Goal: Task Accomplishment & Management: Complete application form

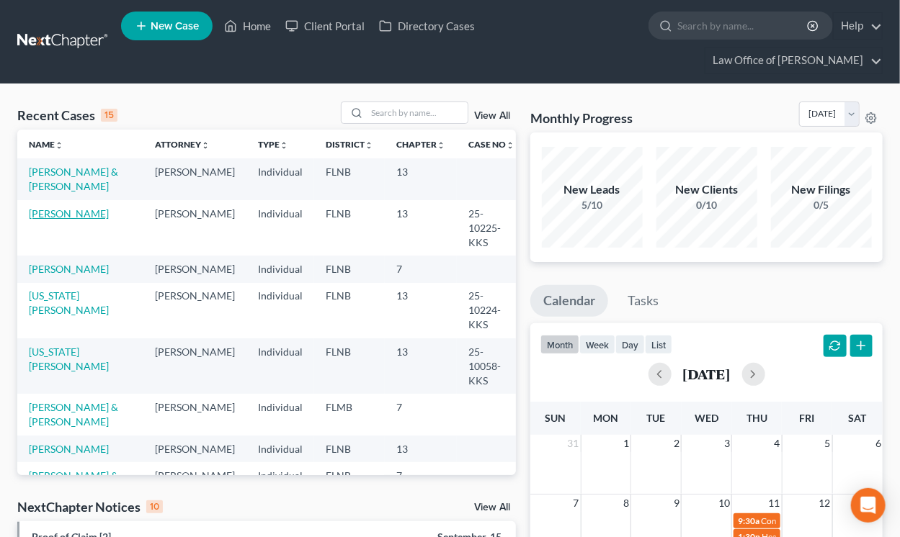
click at [95, 215] on link "[PERSON_NAME]" at bounding box center [69, 213] width 80 height 12
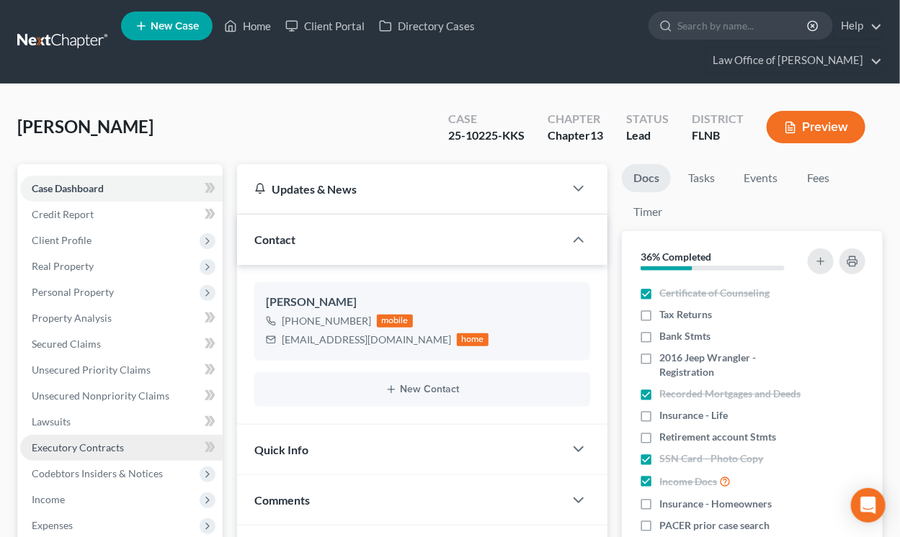
scroll to position [238, 0]
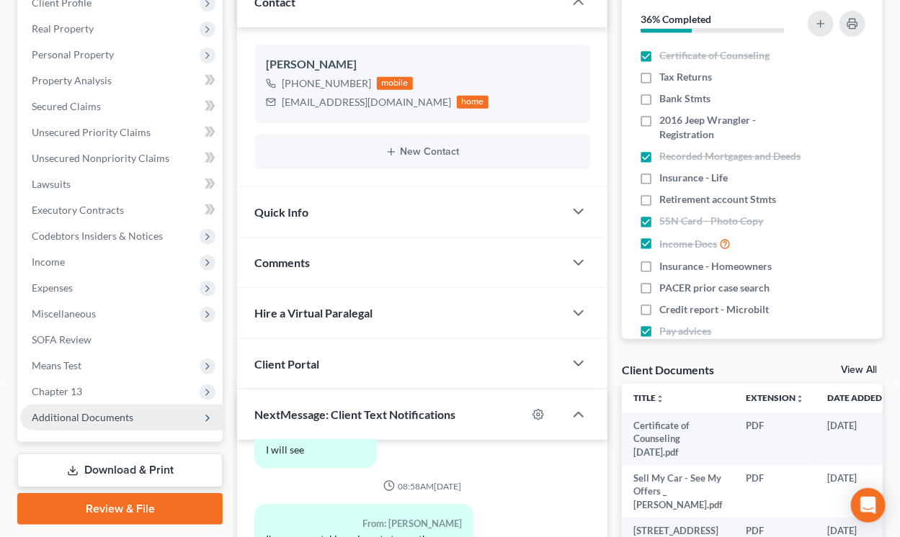
click at [96, 419] on span "Additional Documents" at bounding box center [83, 417] width 102 height 12
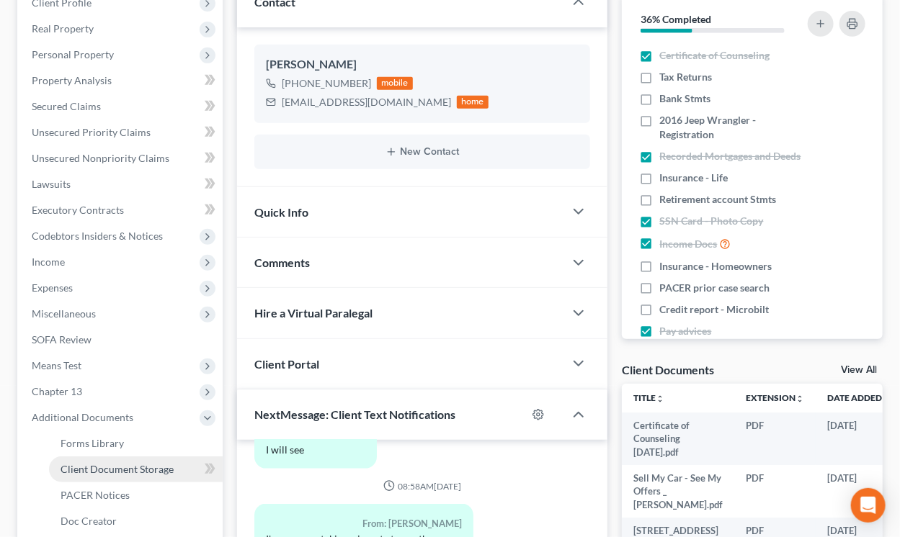
scroll to position [396, 0]
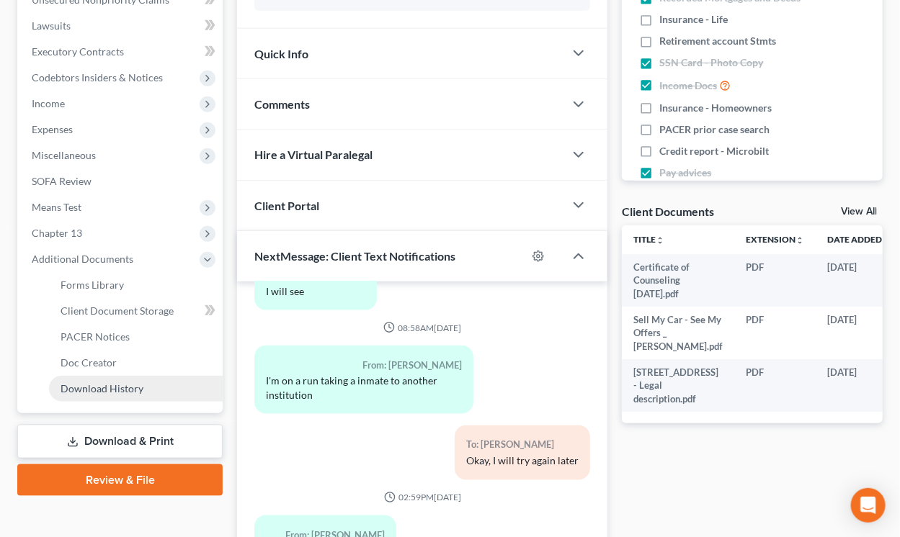
click at [102, 392] on span "Download History" at bounding box center [101, 388] width 83 height 12
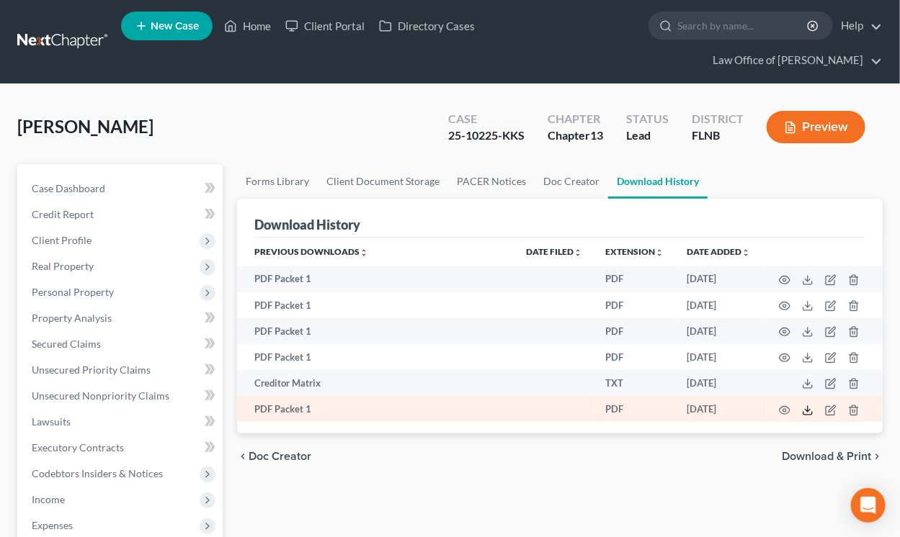
click at [812, 411] on icon at bounding box center [808, 411] width 12 height 12
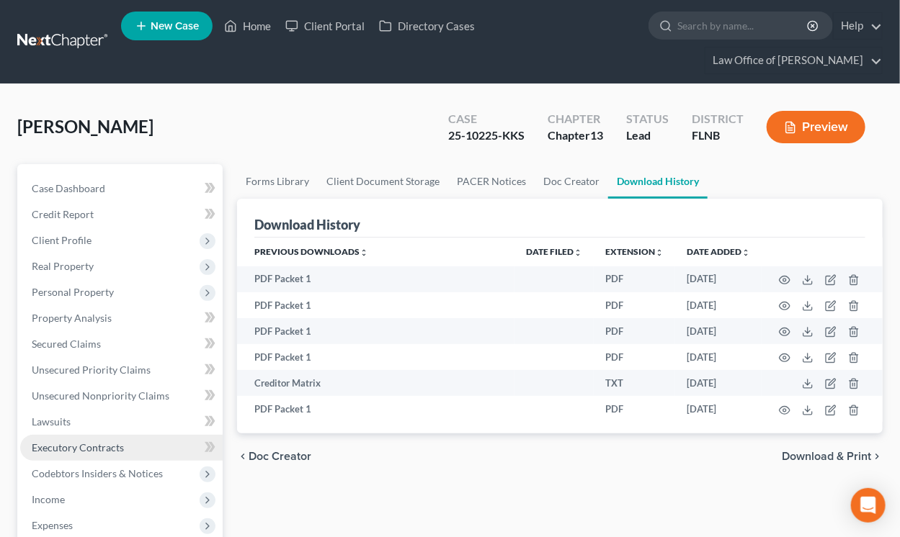
scroll to position [238, 0]
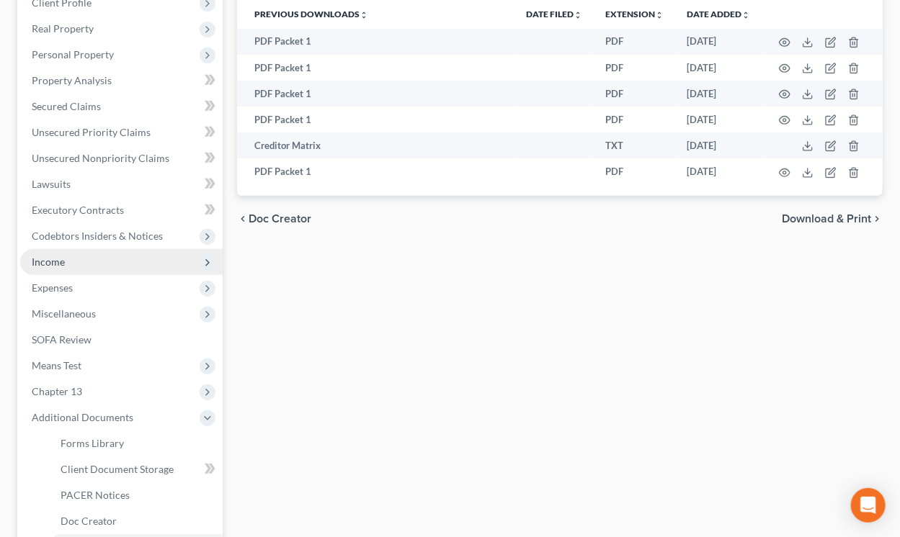
click at [67, 260] on span "Income" at bounding box center [121, 262] width 202 height 26
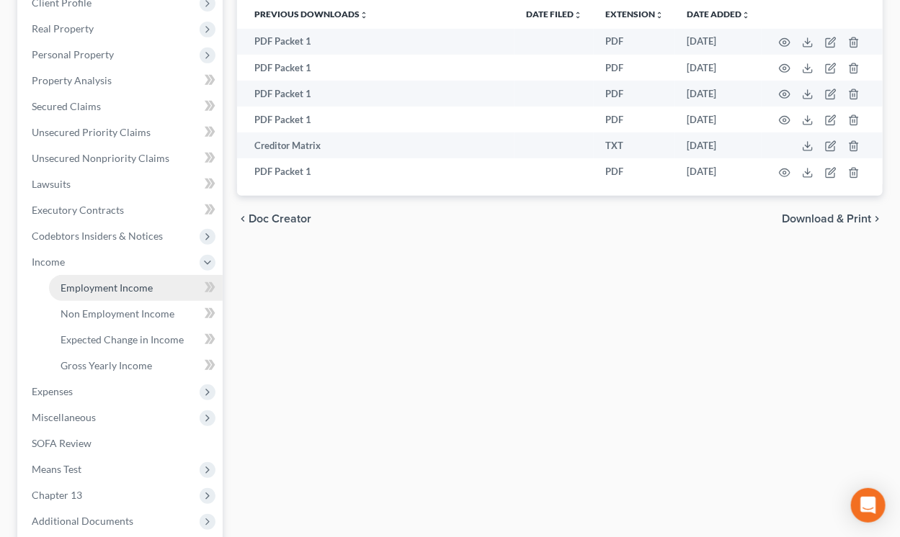
click at [81, 287] on span "Employment Income" at bounding box center [106, 288] width 92 height 12
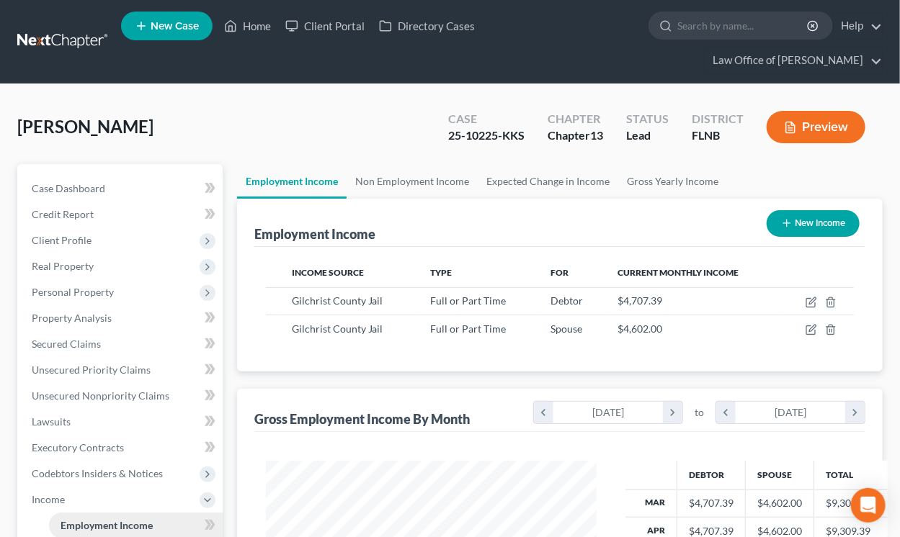
scroll to position [257, 359]
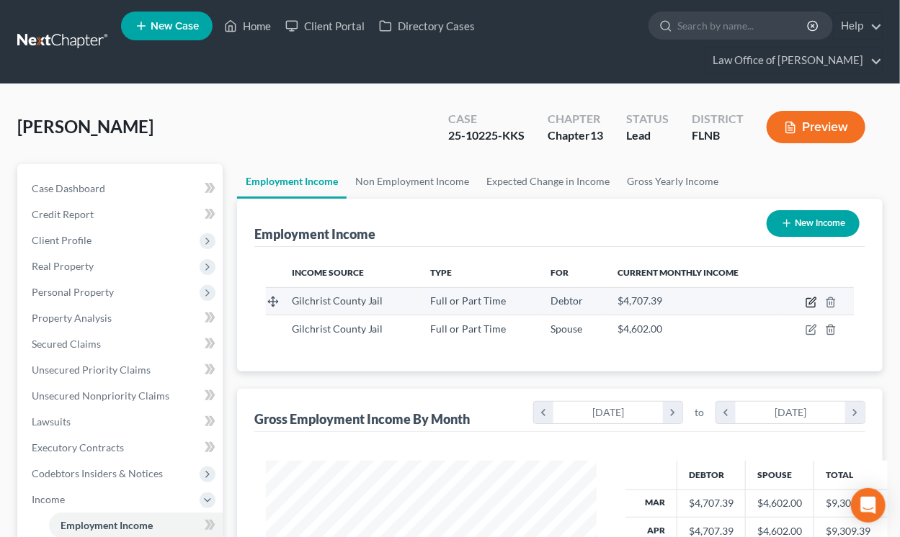
click at [812, 300] on icon "button" at bounding box center [812, 300] width 6 height 6
select select "0"
select select "9"
select select "2"
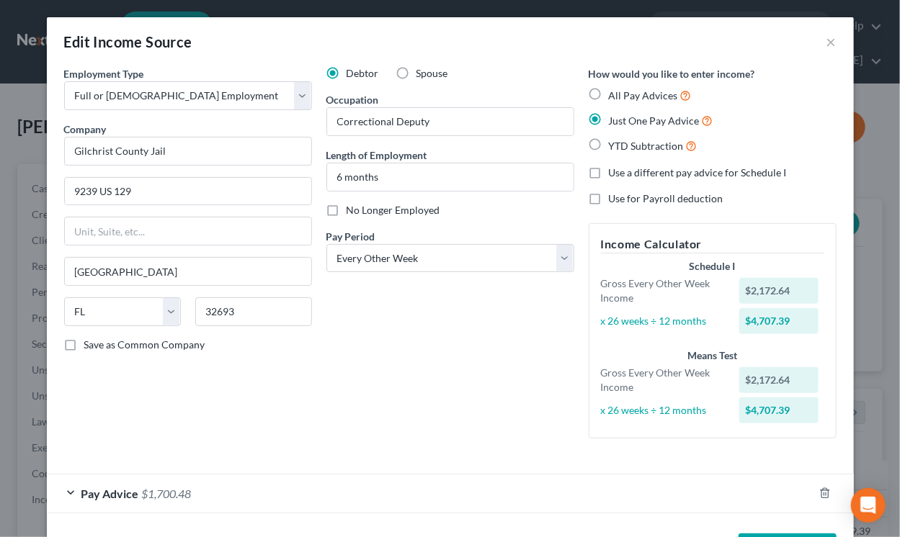
scroll to position [55, 0]
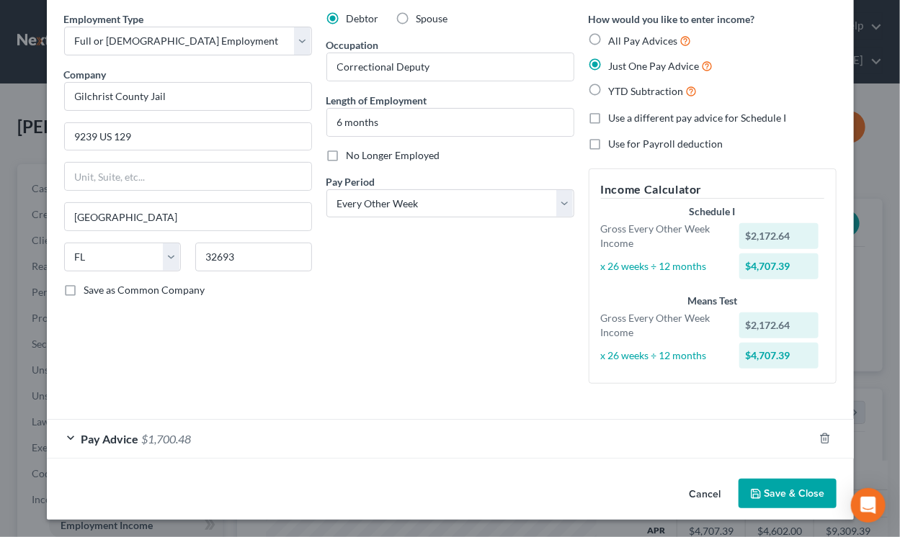
click at [768, 498] on button "Save & Close" at bounding box center [787, 494] width 98 height 30
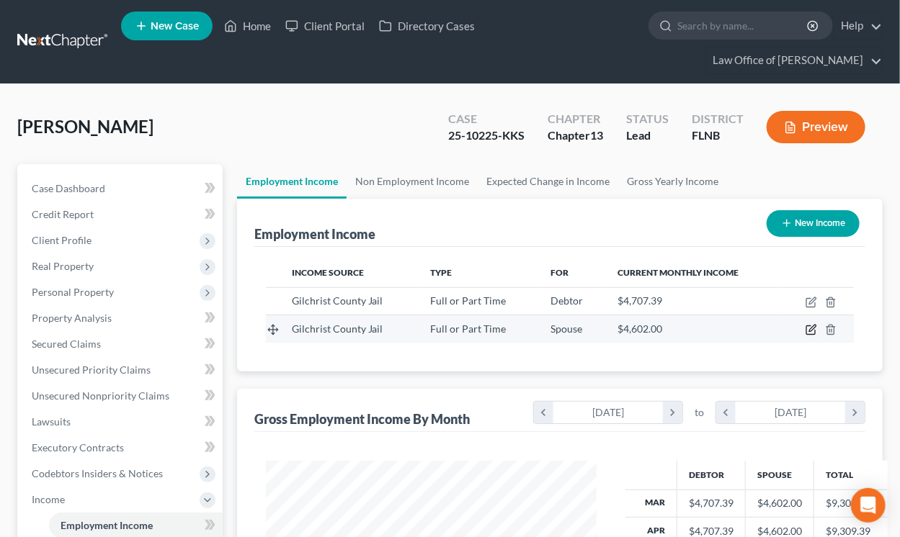
click at [809, 331] on icon "button" at bounding box center [811, 330] width 12 height 12
select select "0"
select select "9"
select select "2"
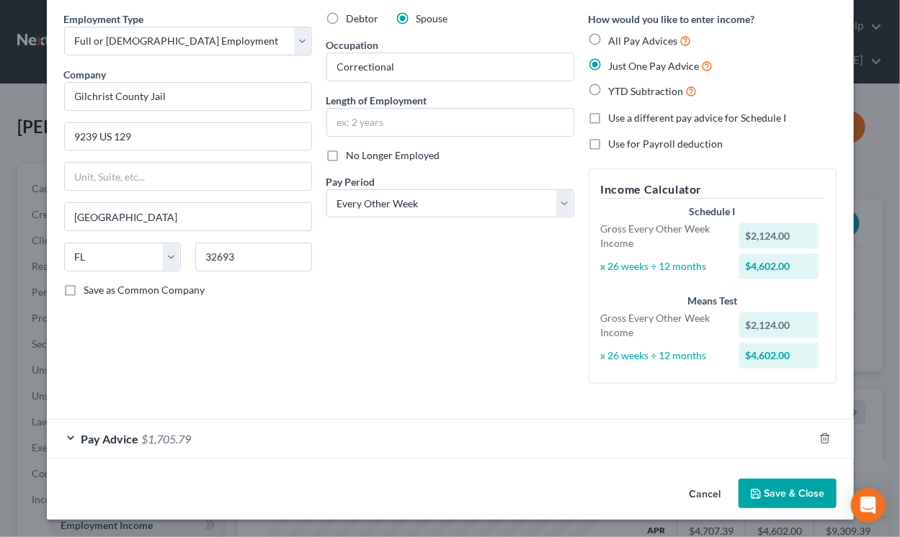
click at [755, 498] on icon "button" at bounding box center [755, 494] width 9 height 9
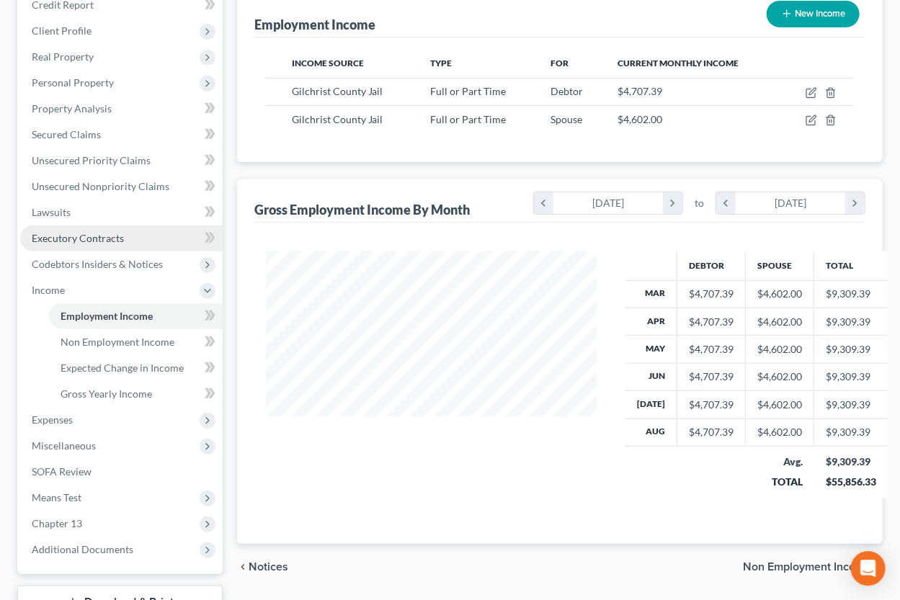
scroll to position [238, 0]
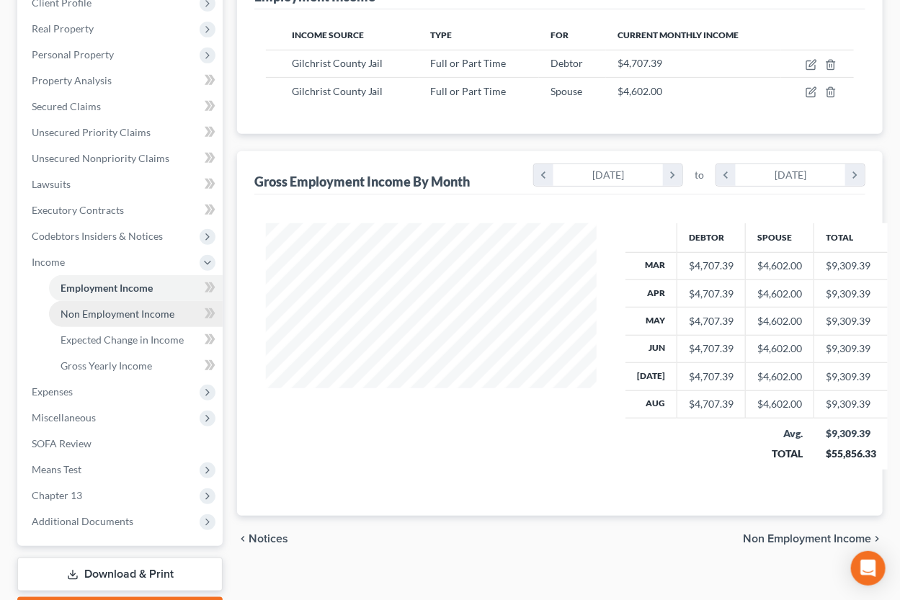
click at [111, 313] on span "Non Employment Income" at bounding box center [117, 314] width 114 height 12
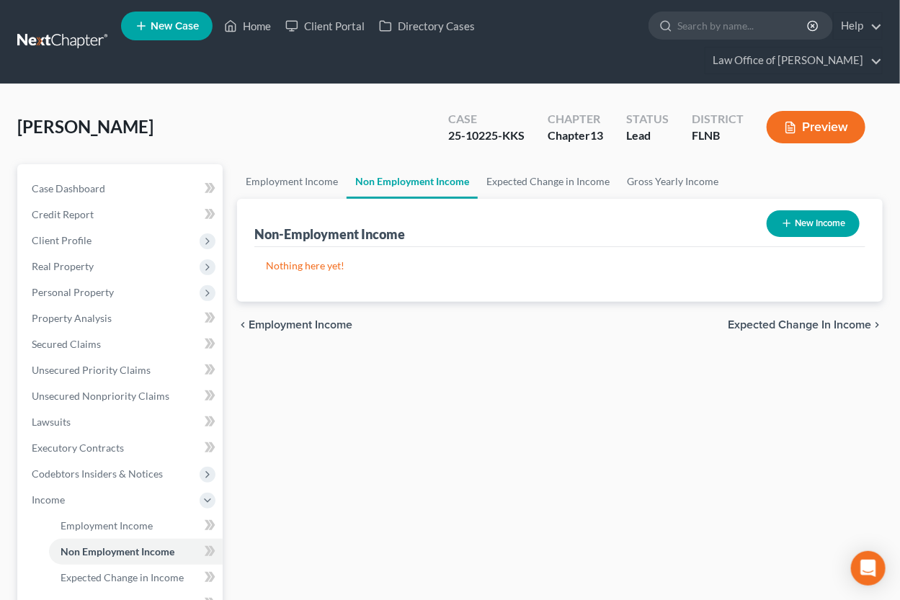
click at [782, 321] on span "Expected Change in Income" at bounding box center [798, 325] width 143 height 12
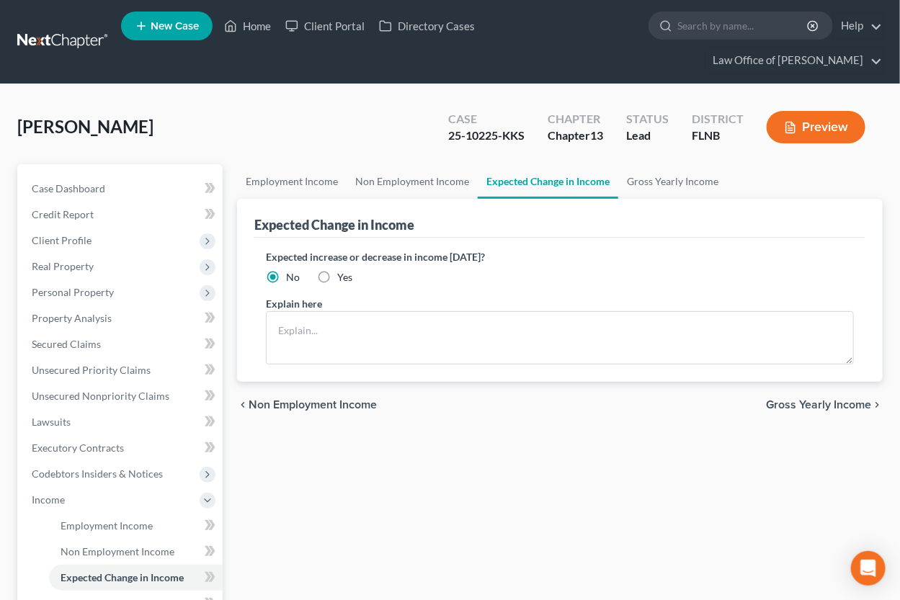
click at [785, 405] on span "Gross Yearly Income" at bounding box center [818, 405] width 105 height 12
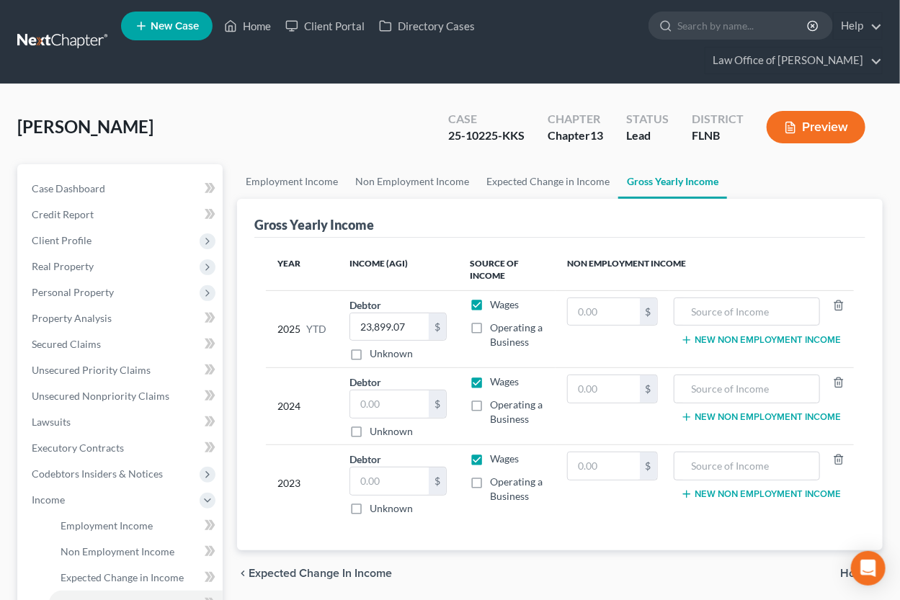
click at [517, 537] on div "Year Income (AGI) Source of Income Non Employment Income 2025 YTD Debtor 23,899…" at bounding box center [559, 394] width 611 height 313
click at [362, 394] on input "text" at bounding box center [389, 403] width 78 height 27
type input "56,216"
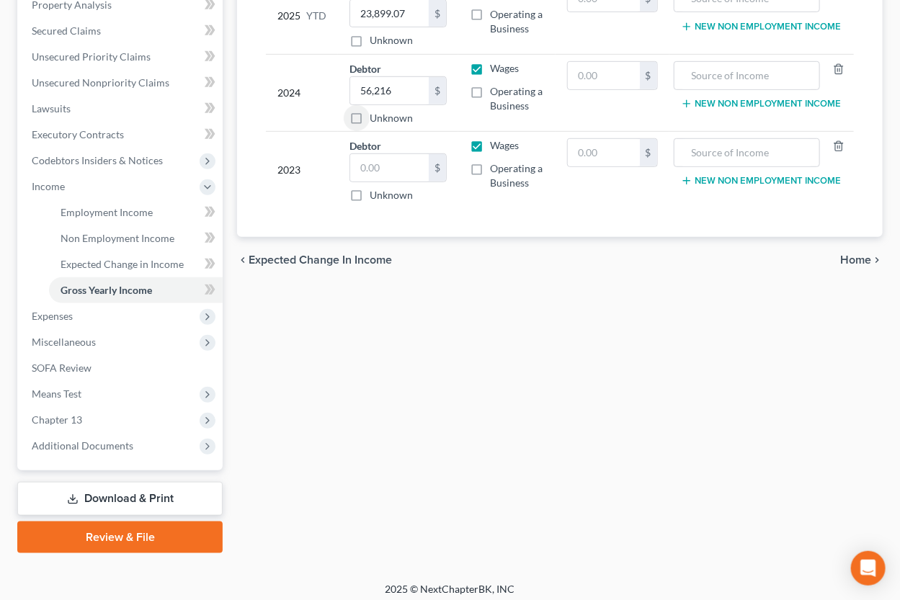
scroll to position [317, 0]
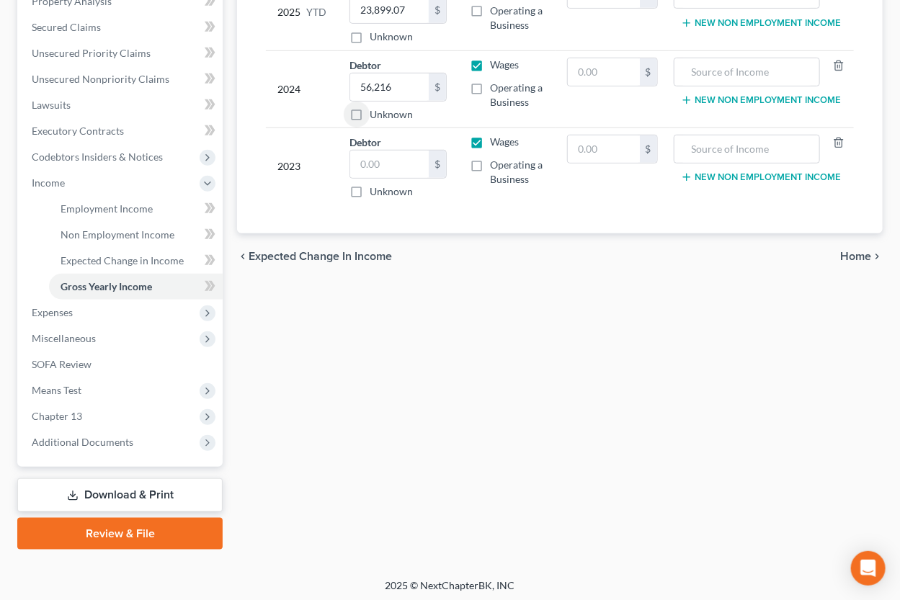
click at [868, 258] on span "Home" at bounding box center [855, 257] width 31 height 12
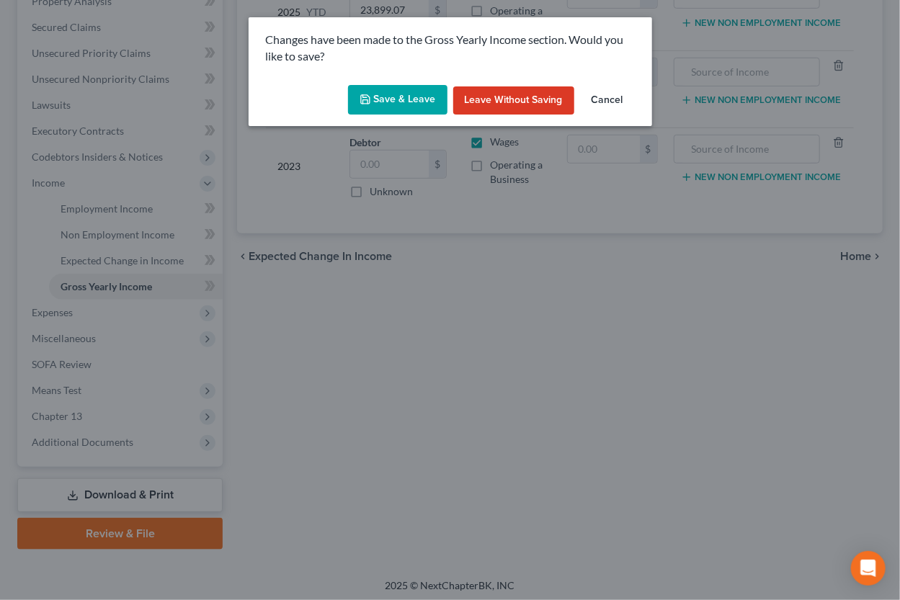
click at [380, 97] on button "Save & Leave" at bounding box center [397, 100] width 99 height 30
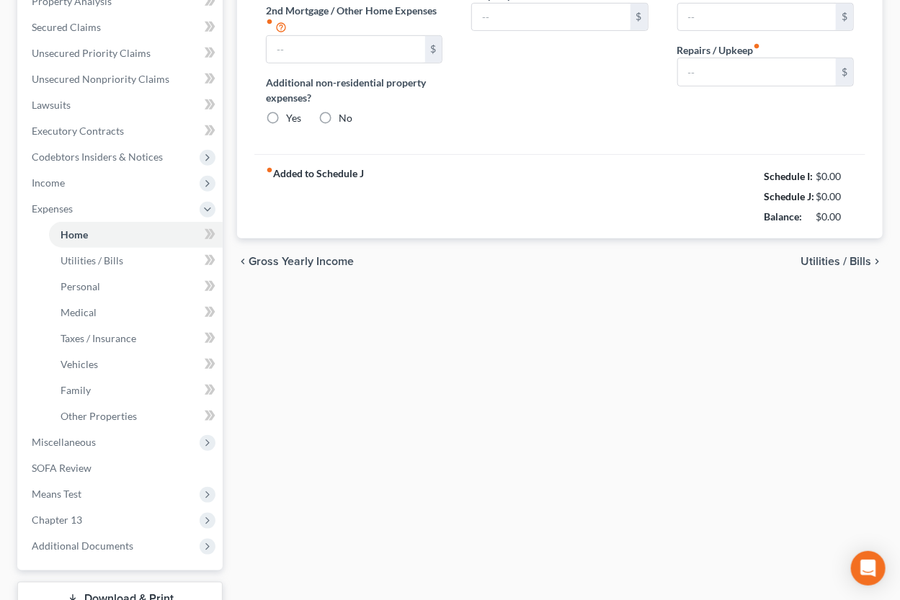
type input "1,127.00"
type input "0.00"
radio input "true"
type input "0.00"
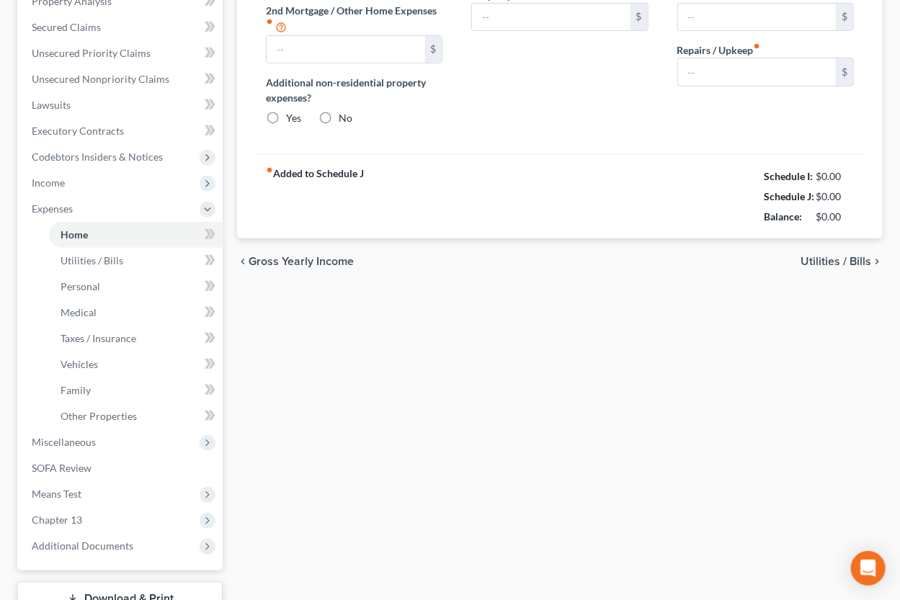
type input "0.00"
type input "100.00"
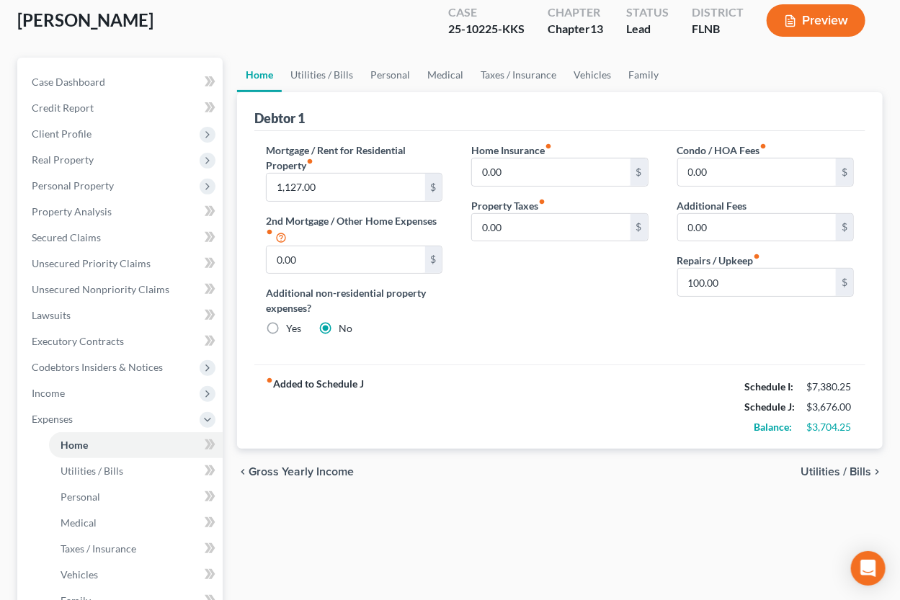
scroll to position [158, 0]
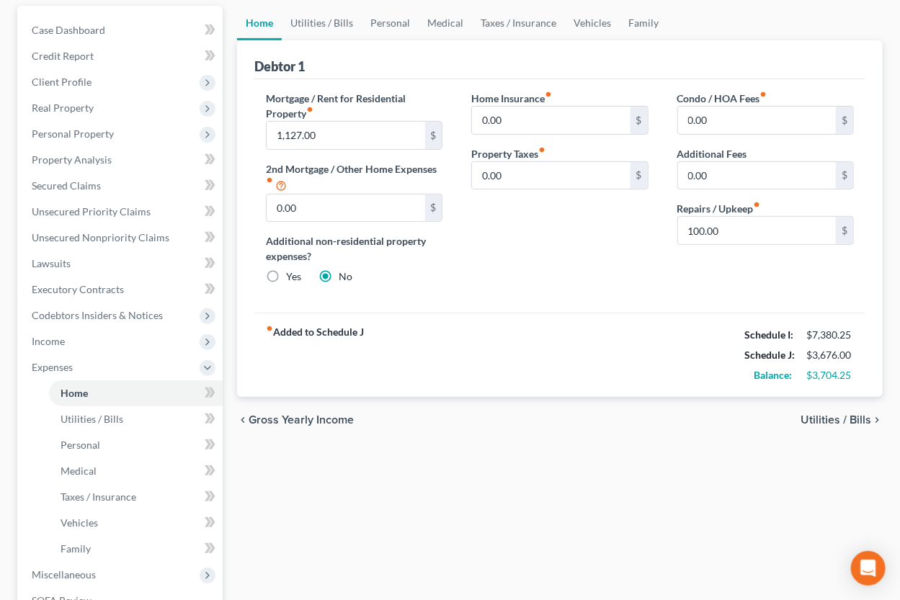
click at [861, 421] on span "Utilities / Bills" at bounding box center [835, 420] width 71 height 12
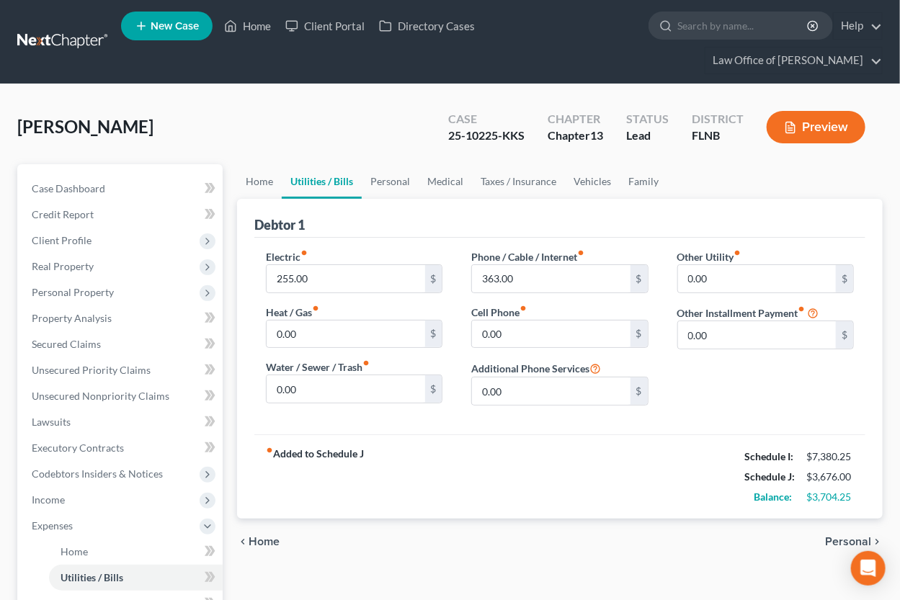
scroll to position [79, 0]
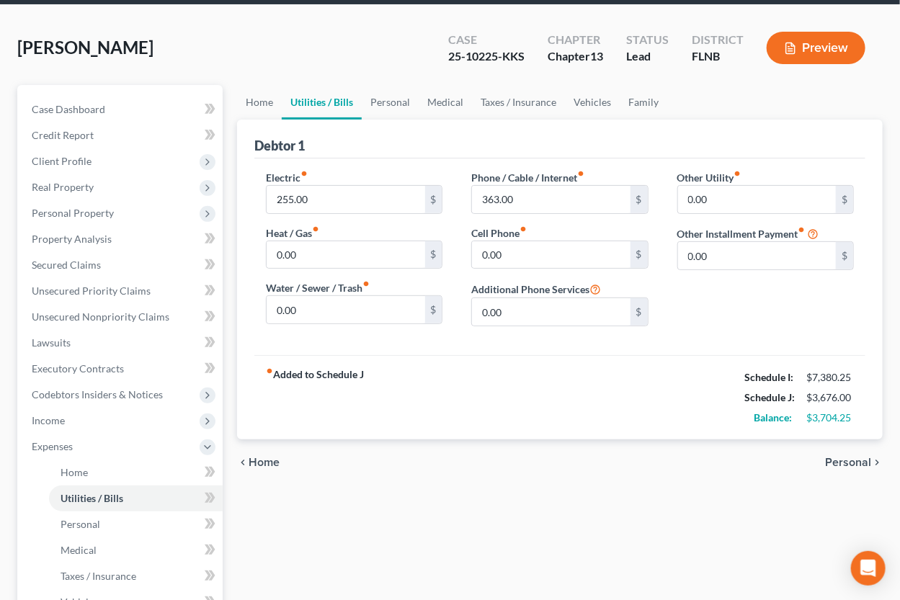
click at [826, 460] on div "chevron_left Home Personal chevron_right" at bounding box center [559, 462] width 645 height 46
click at [835, 461] on span "Personal" at bounding box center [848, 463] width 46 height 12
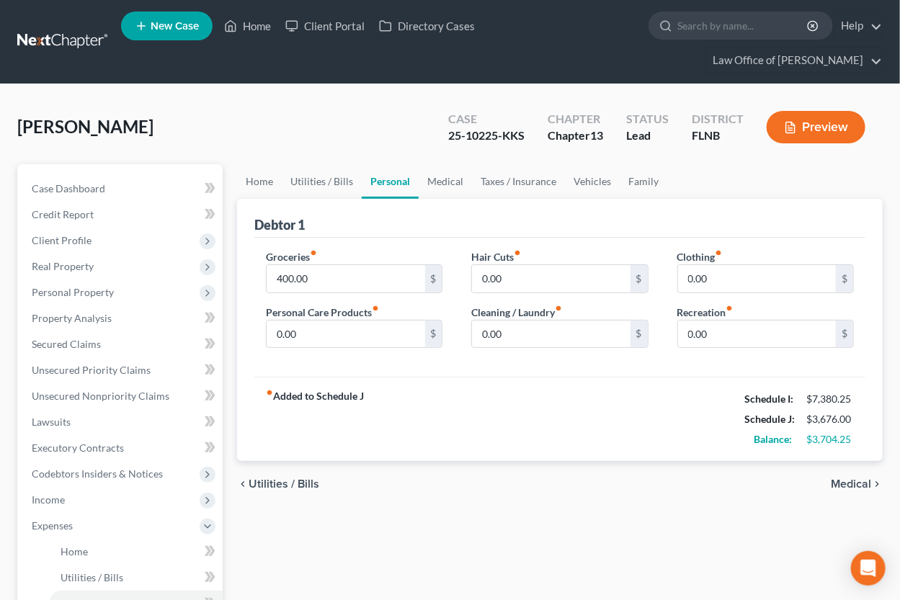
click at [848, 482] on span "Medical" at bounding box center [850, 484] width 40 height 12
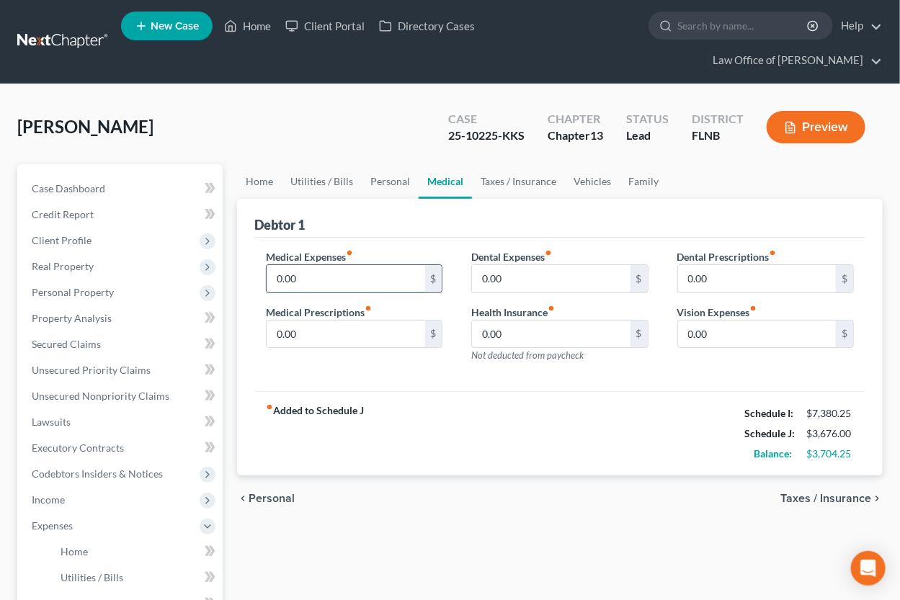
click at [390, 279] on input "0.00" at bounding box center [345, 278] width 158 height 27
type input "50"
click at [793, 498] on span "Taxes / Insurance" at bounding box center [825, 499] width 91 height 12
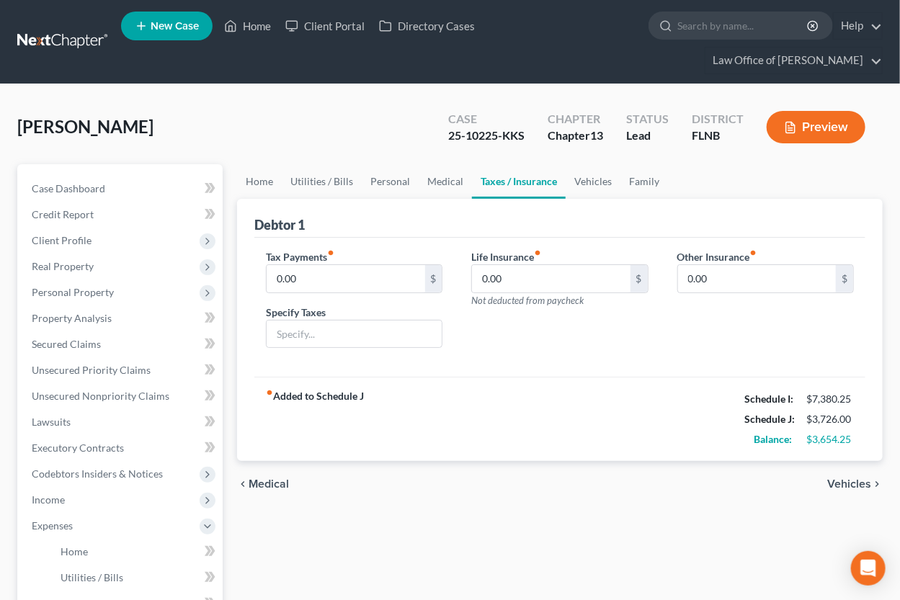
click at [843, 486] on span "Vehicles" at bounding box center [849, 484] width 44 height 12
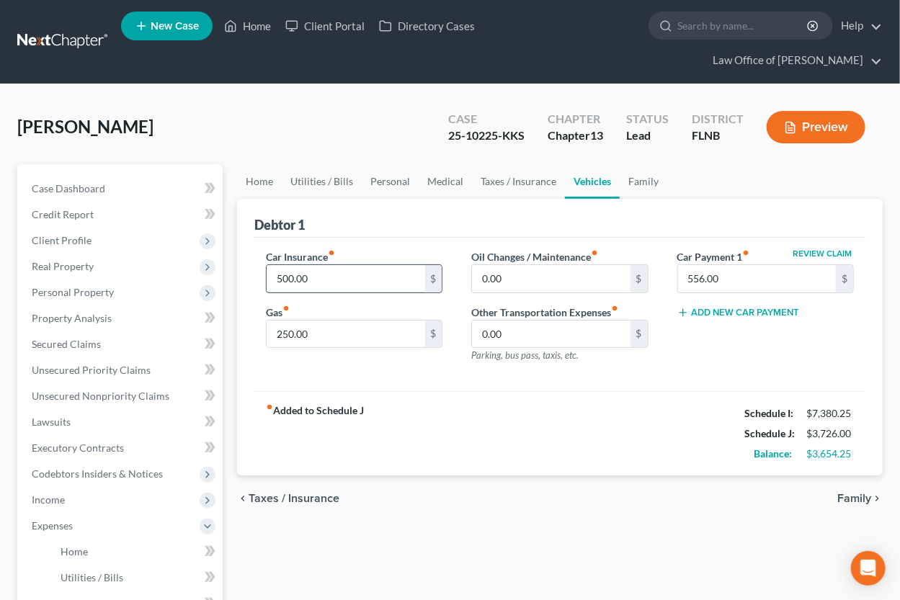
drag, startPoint x: 272, startPoint y: 279, endPoint x: 345, endPoint y: 283, distance: 72.9
click at [345, 283] on input "500.00" at bounding box center [345, 278] width 158 height 27
type input "5"
type input "600"
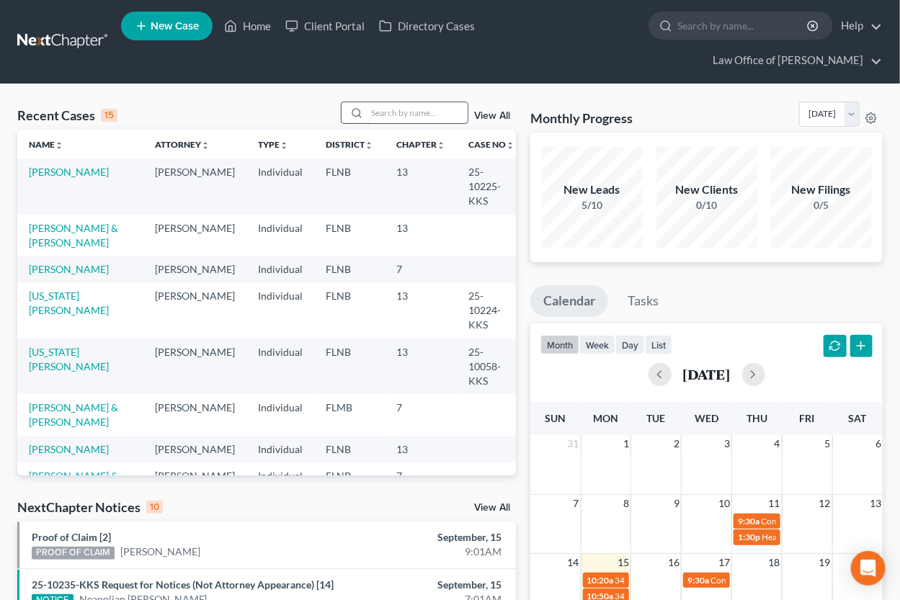
click at [408, 115] on input "search" at bounding box center [417, 112] width 101 height 21
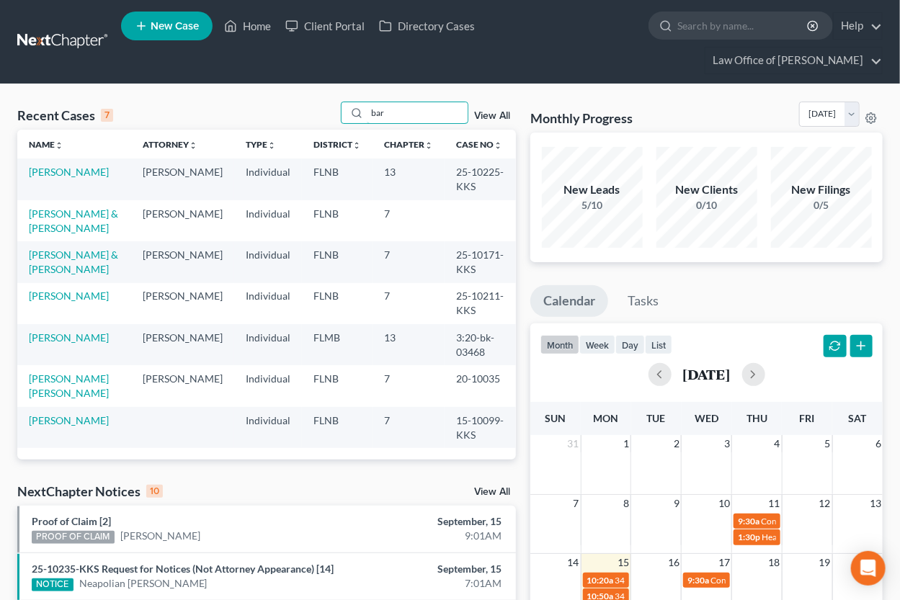
type input "bar"
click at [62, 295] on link "[PERSON_NAME]" at bounding box center [69, 296] width 80 height 12
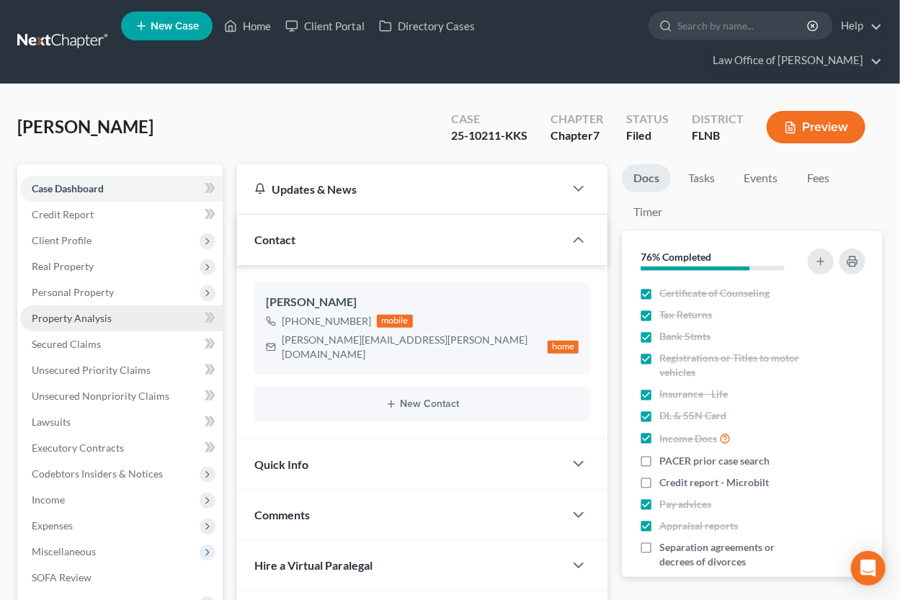
scroll to position [380, 0]
click at [86, 346] on span "Secured Claims" at bounding box center [66, 344] width 69 height 12
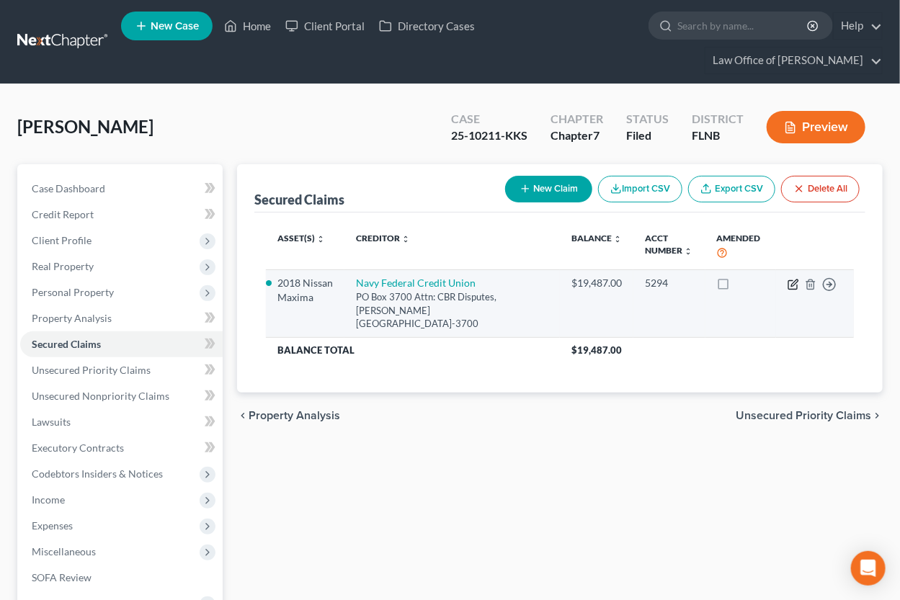
click at [793, 286] on icon "button" at bounding box center [793, 285] width 12 height 12
select select "48"
select select "0"
select select "2"
select select "0"
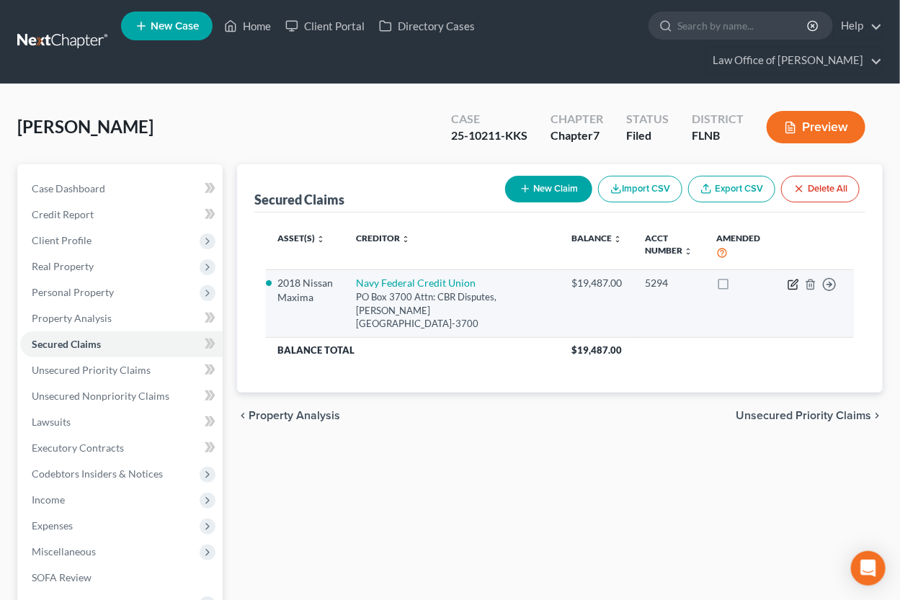
select select "0"
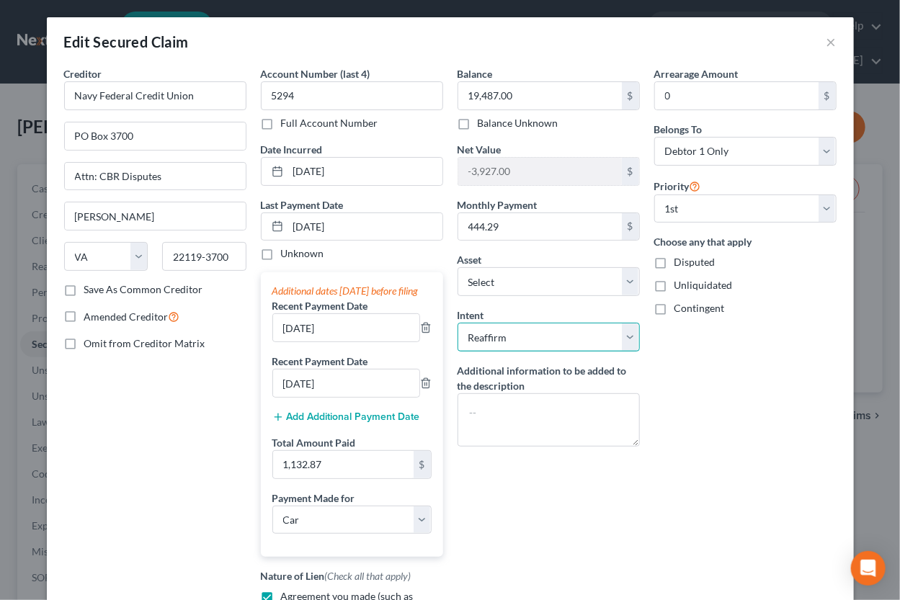
select select "0"
click option "Surrender" at bounding box center [0, 0] width 0 height 0
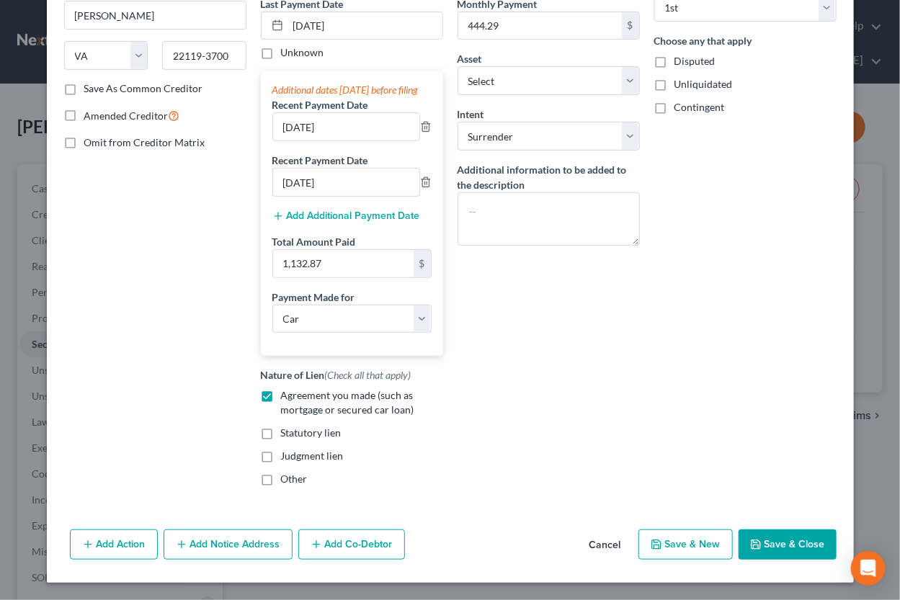
click at [781, 548] on button "Save & Close" at bounding box center [787, 544] width 98 height 30
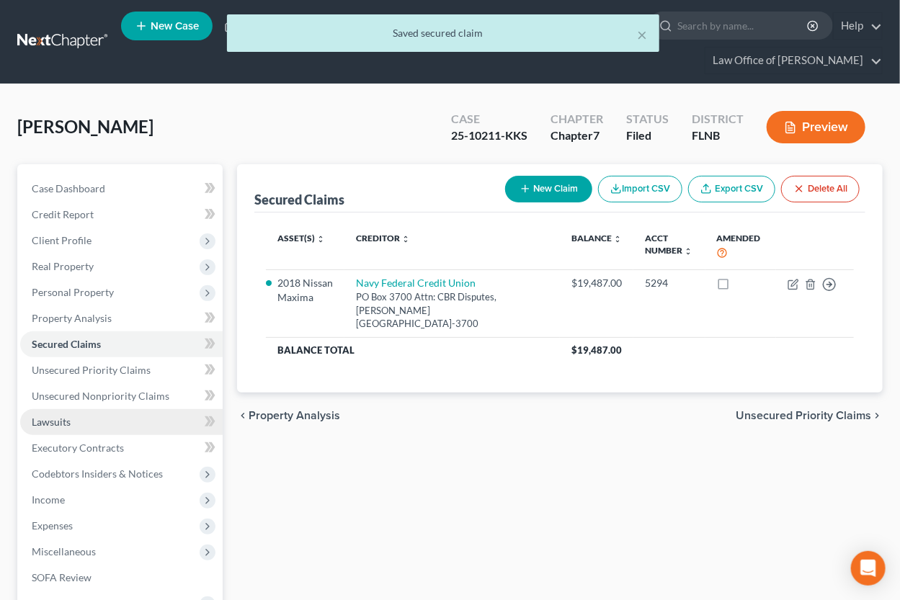
scroll to position [189, 0]
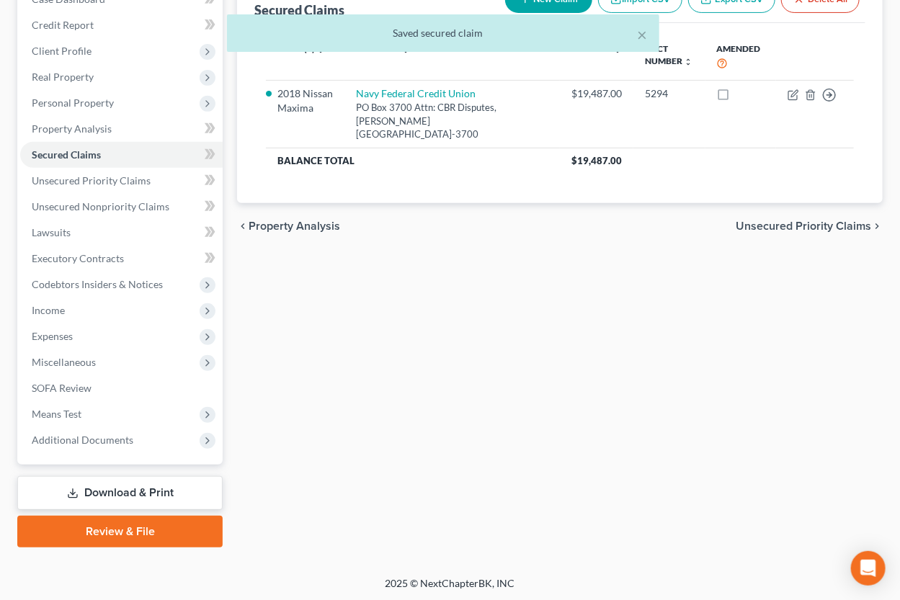
click at [132, 490] on link "Download & Print" at bounding box center [119, 493] width 205 height 34
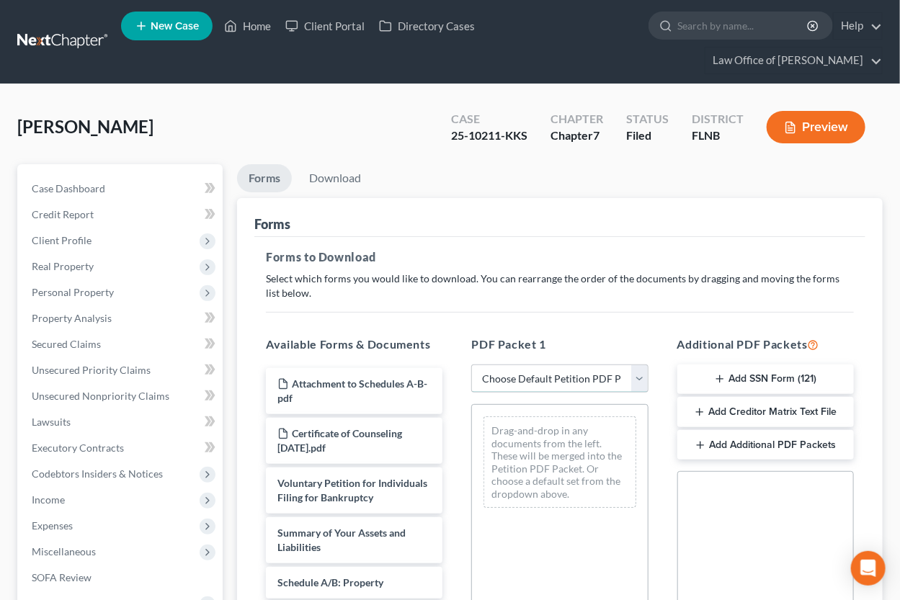
select select "2"
click option "Amended Forms" at bounding box center [0, 0] width 0 height 0
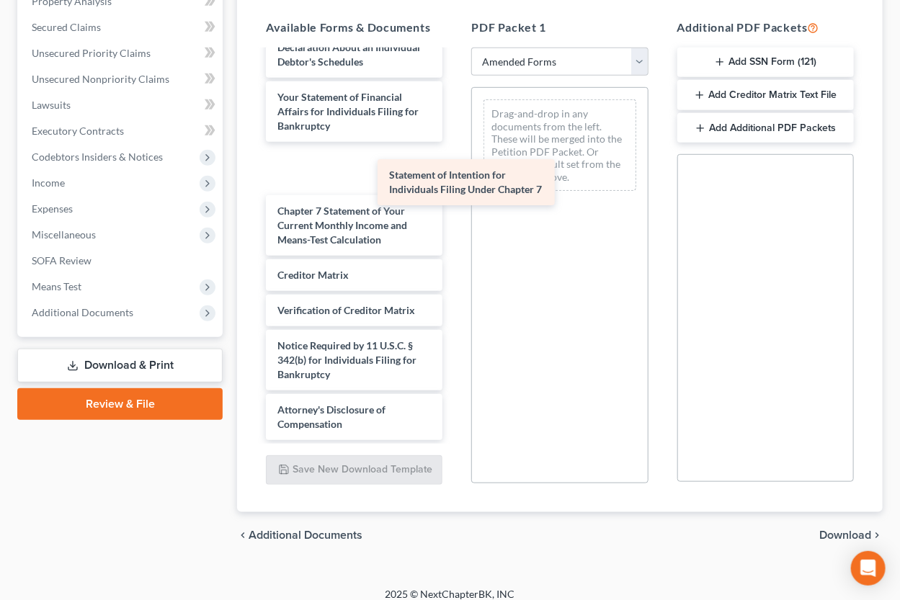
scroll to position [408, 0]
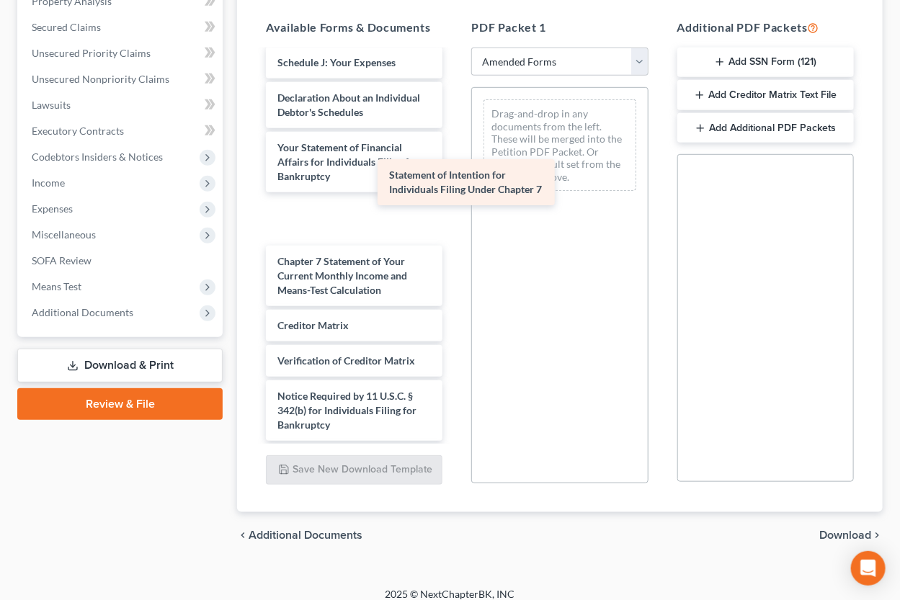
drag, startPoint x: 317, startPoint y: 164, endPoint x: 537, endPoint y: 158, distance: 220.4
click at [454, 158] on div "Statement of Intention for Individuals Filing Under Chapter 7 Voluntary Petitio…" at bounding box center [353, 67] width 199 height 848
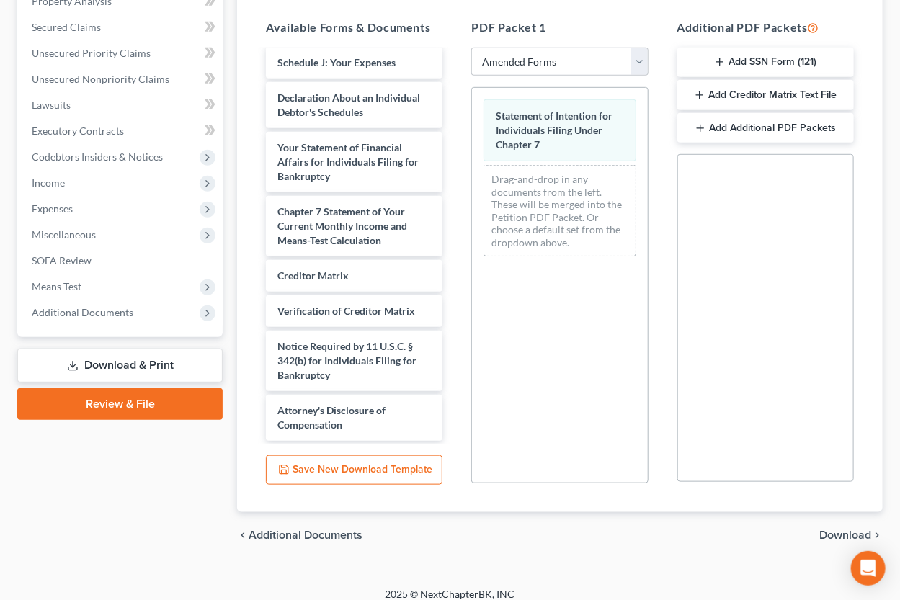
click at [537, 158] on div "Statement of Intention for Individuals Filing Under Chapter 7" at bounding box center [559, 130] width 152 height 62
click at [844, 534] on span "Download" at bounding box center [845, 535] width 52 height 12
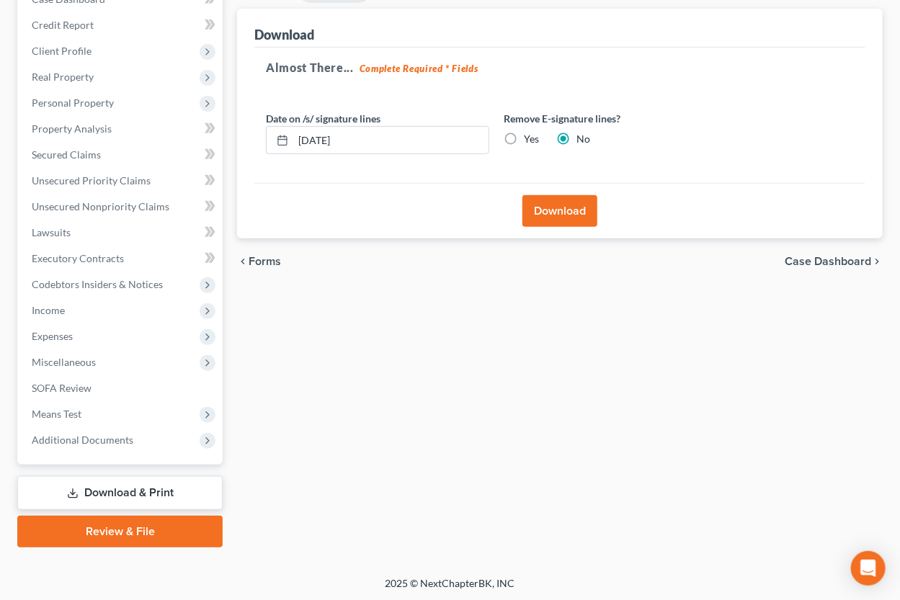
click at [524, 136] on label "Yes" at bounding box center [531, 139] width 15 height 14
click at [529, 136] on input "Yes" at bounding box center [533, 136] width 9 height 9
radio input "true"
radio input "false"
click at [541, 212] on button "Download" at bounding box center [559, 211] width 75 height 32
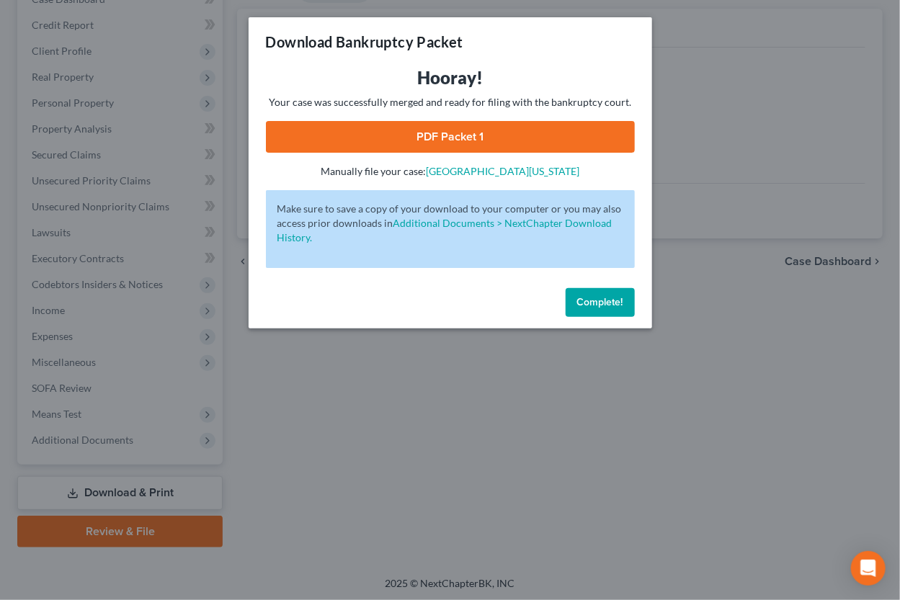
click at [545, 131] on link "PDF Packet 1" at bounding box center [450, 137] width 369 height 32
click at [605, 297] on span "Complete!" at bounding box center [600, 302] width 46 height 12
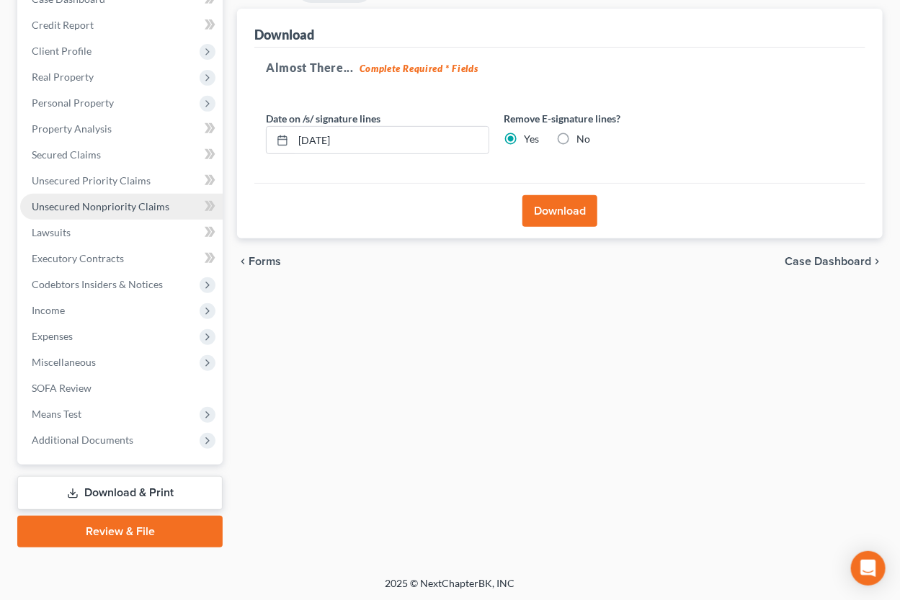
click at [58, 207] on span "Unsecured Nonpriority Claims" at bounding box center [101, 206] width 138 height 12
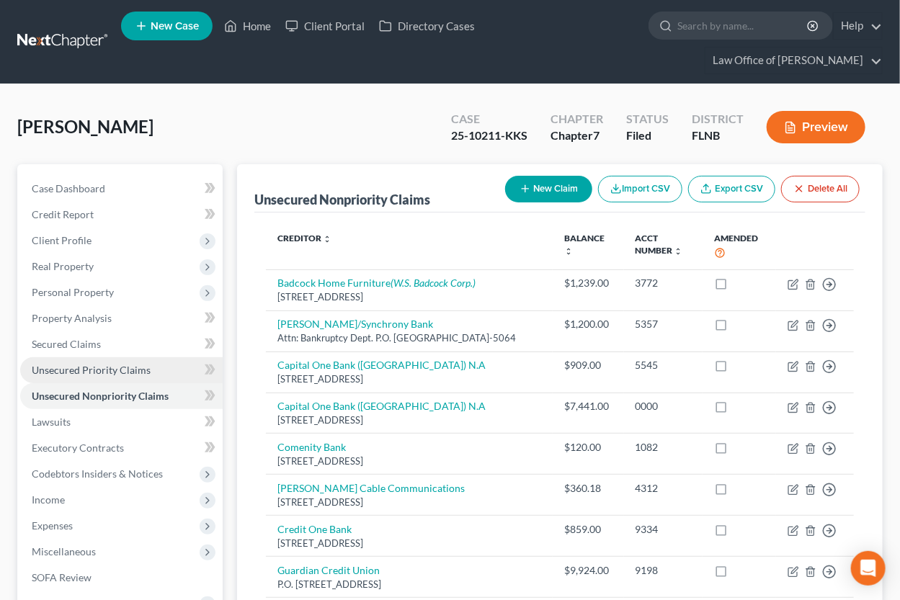
scroll to position [396, 0]
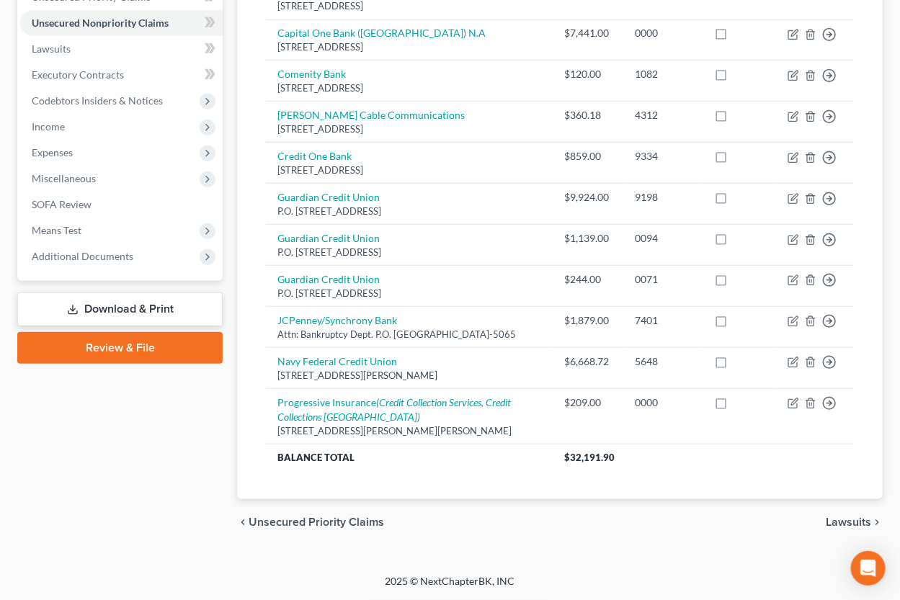
click at [113, 292] on link "Download & Print" at bounding box center [119, 309] width 205 height 34
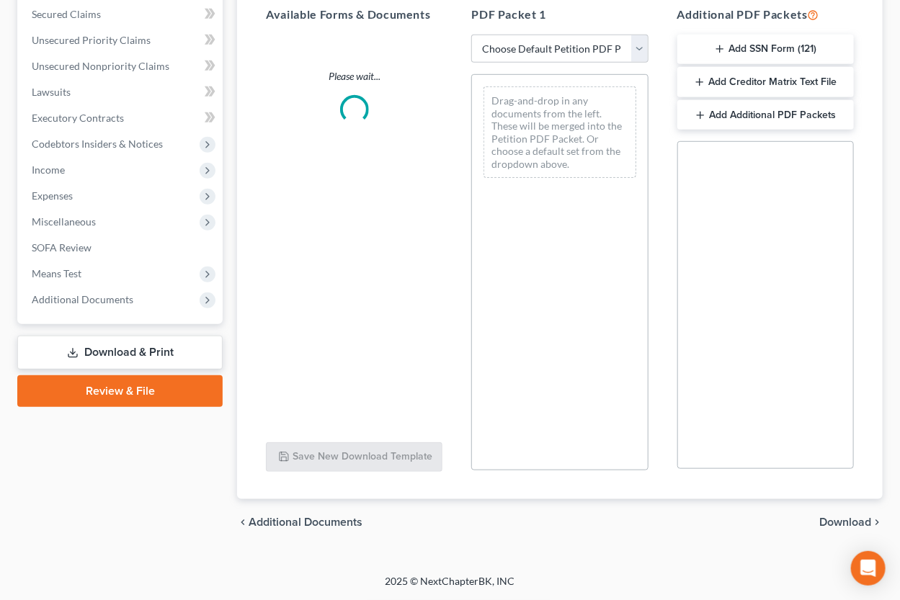
scroll to position [328, 0]
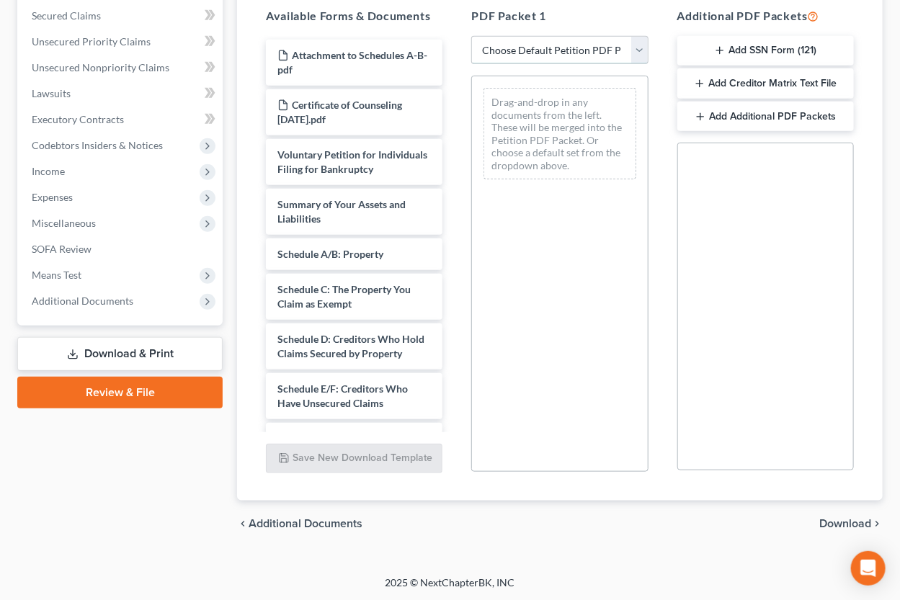
select select "2"
click option "Amended Forms" at bounding box center [0, 0] width 0 height 0
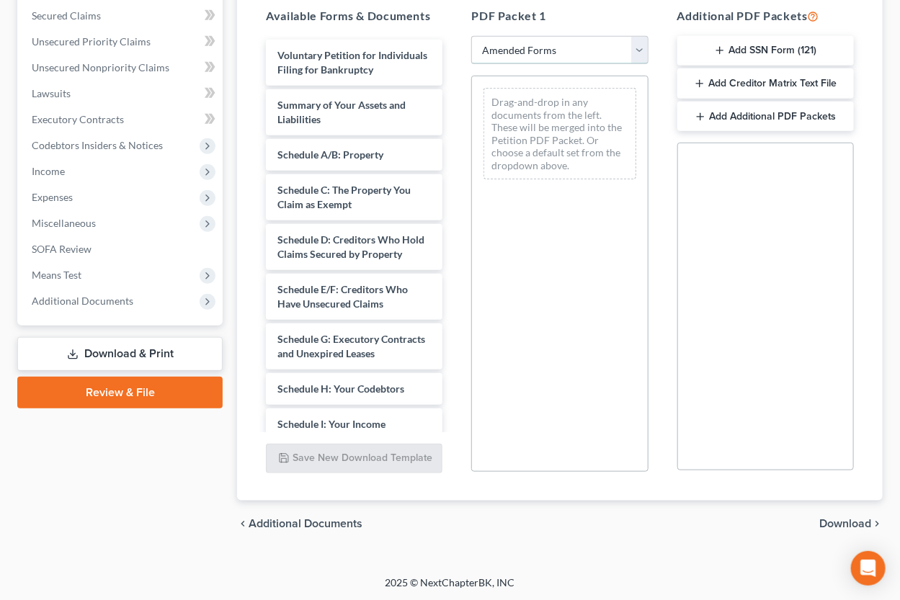
scroll to position [356, 0]
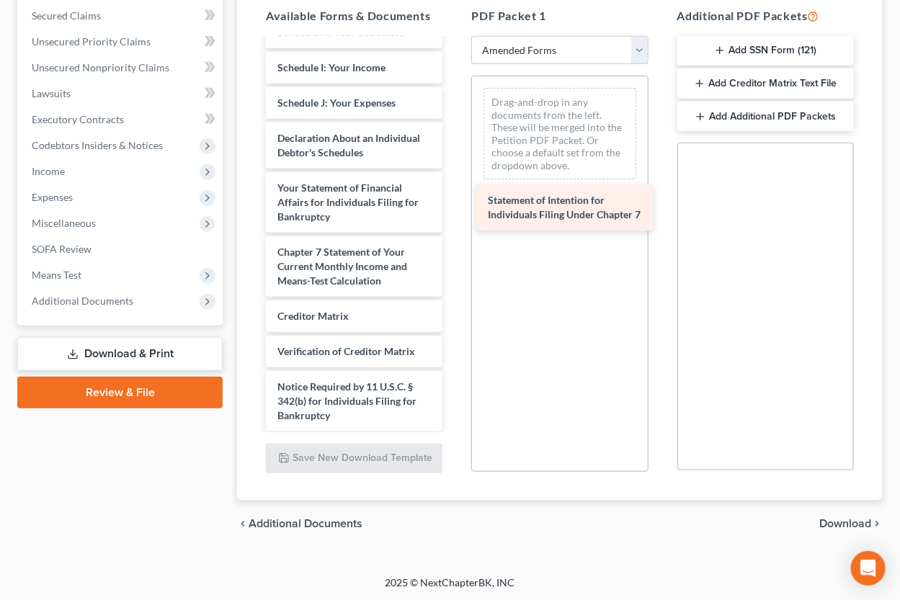
drag, startPoint x: 352, startPoint y: 250, endPoint x: 563, endPoint y: 199, distance: 217.0
click at [454, 199] on div "Statement of Intention for Individuals Filing Under Chapter 7 Voluntary Petitio…" at bounding box center [353, 82] width 199 height 798
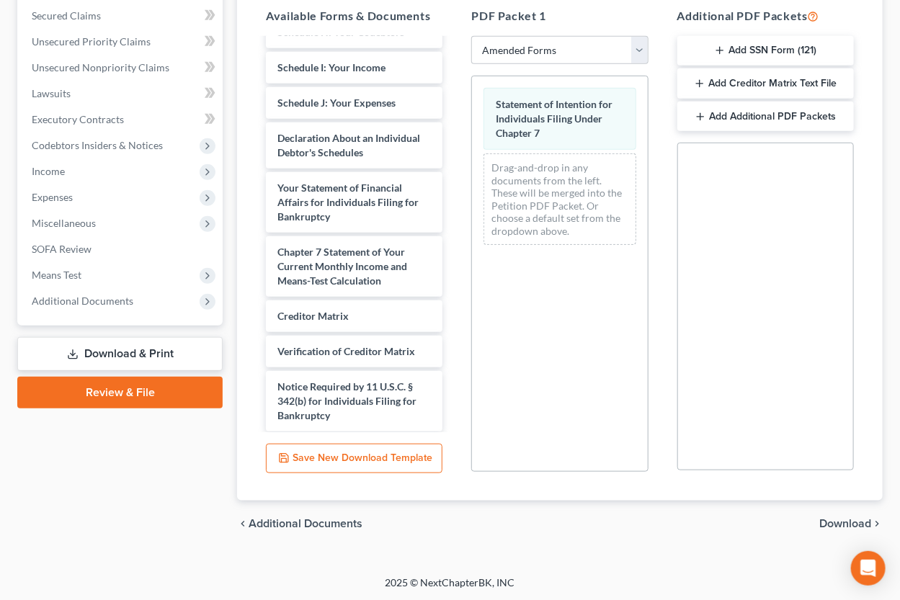
click at [834, 523] on span "Download" at bounding box center [845, 524] width 52 height 12
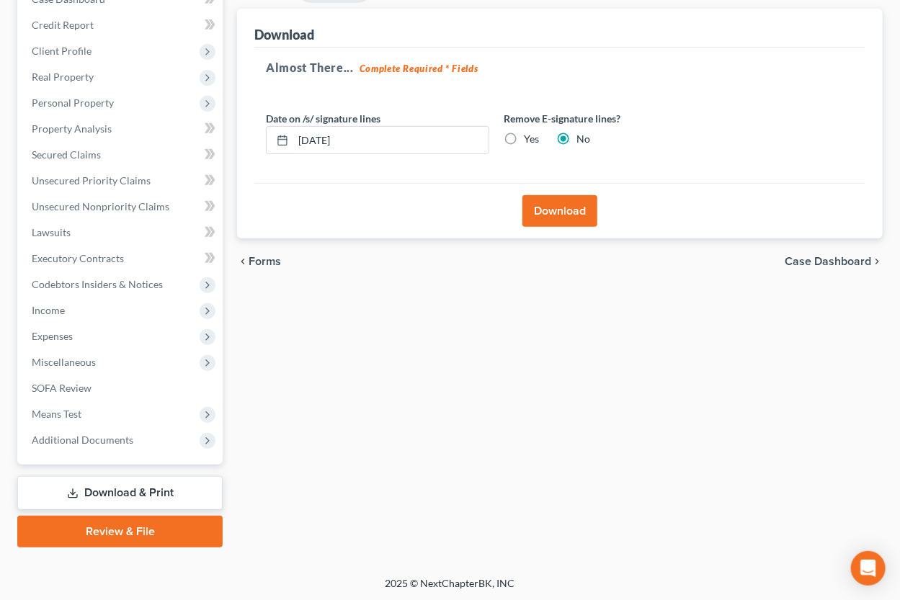
click at [538, 205] on button "Download" at bounding box center [559, 211] width 75 height 32
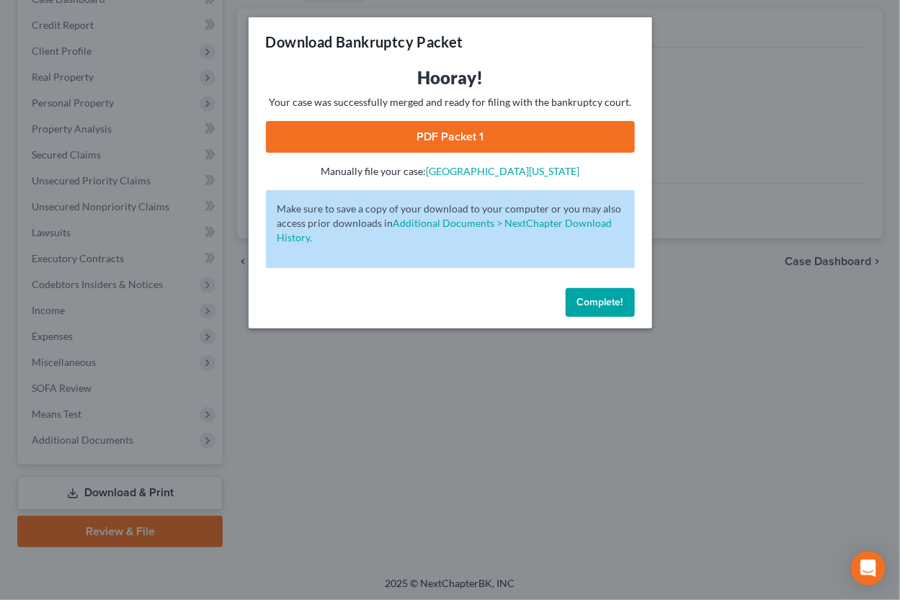
click at [559, 135] on link "PDF Packet 1" at bounding box center [450, 137] width 369 height 32
click at [591, 297] on span "Complete!" at bounding box center [600, 302] width 46 height 12
